Goal: Browse casually

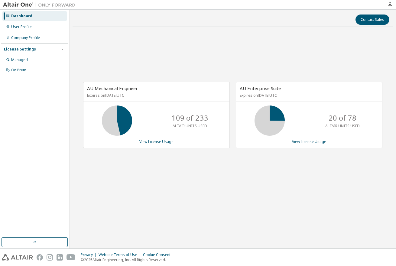
click at [142, 179] on div "AU Mechanical Engineer Expires on [DATE] UTC 109 of 233 ALTAIR UNITS USED View …" at bounding box center [232, 118] width 320 height 173
click at [158, 56] on div "AU Mechanical Engineer Expires on [DATE] UTC 109 of 233 ALTAIR UNITS USED View …" at bounding box center [232, 118] width 320 height 173
